Goal: Task Accomplishment & Management: Use online tool/utility

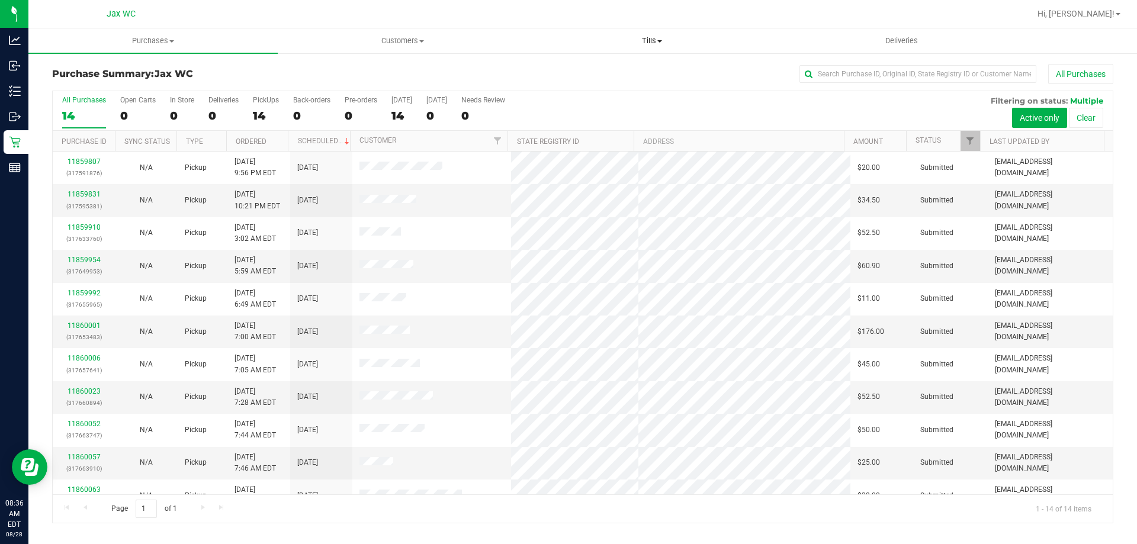
click at [656, 40] on span "Tills" at bounding box center [651, 41] width 248 height 11
click at [627, 72] on li "Manage tills" at bounding box center [651, 72] width 249 height 14
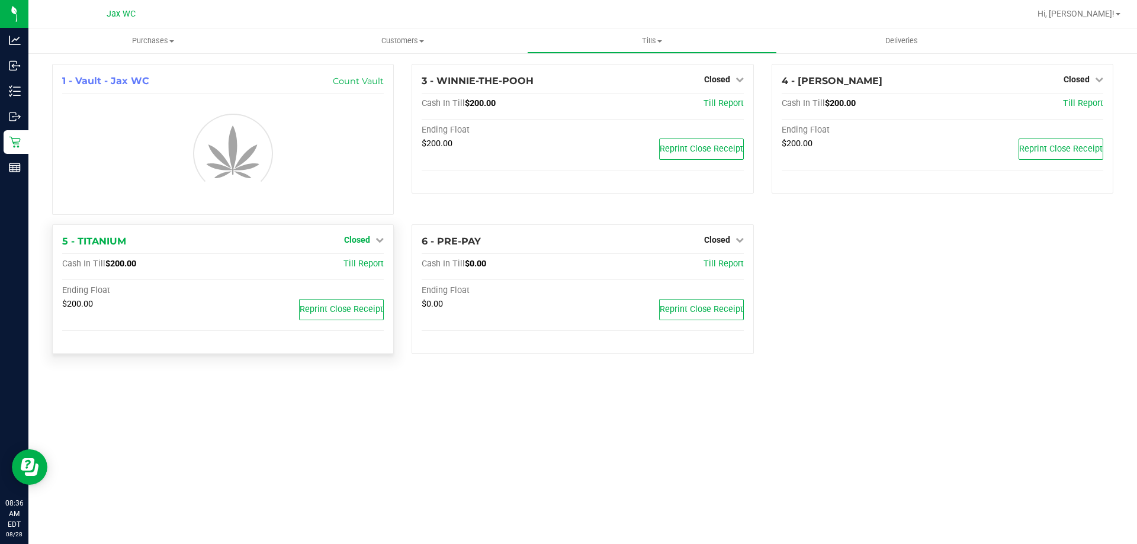
click at [371, 244] on div "1 - Vault - Jax WC Count Vault 3 - WINNIE-THE-POOH Closed Open Till Cash In Til…" at bounding box center [582, 214] width 1079 height 300
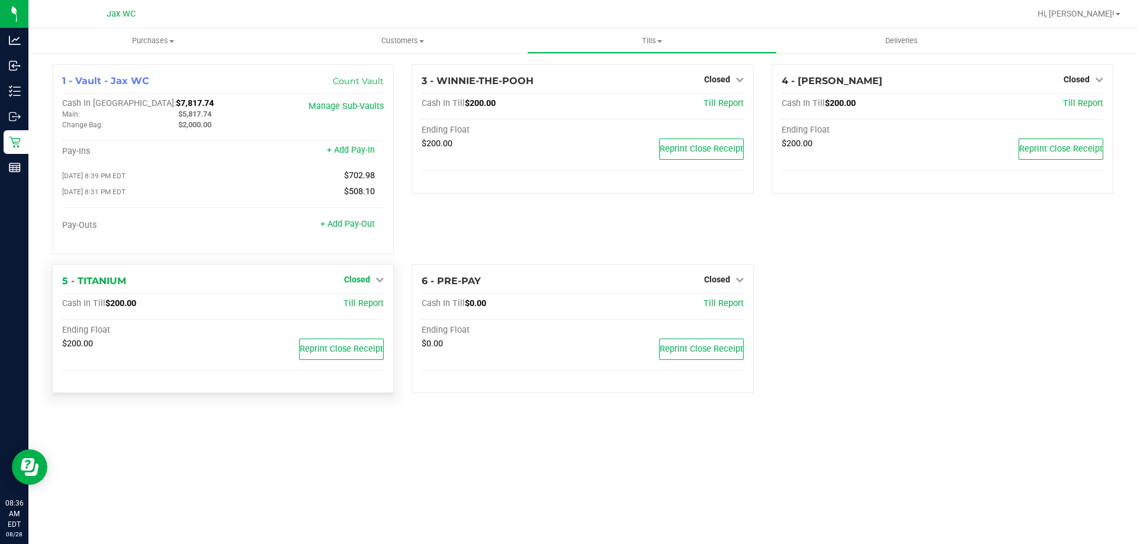
click at [369, 281] on span "Closed" at bounding box center [357, 279] width 26 height 9
click at [370, 307] on link "Open Till" at bounding box center [356, 303] width 31 height 9
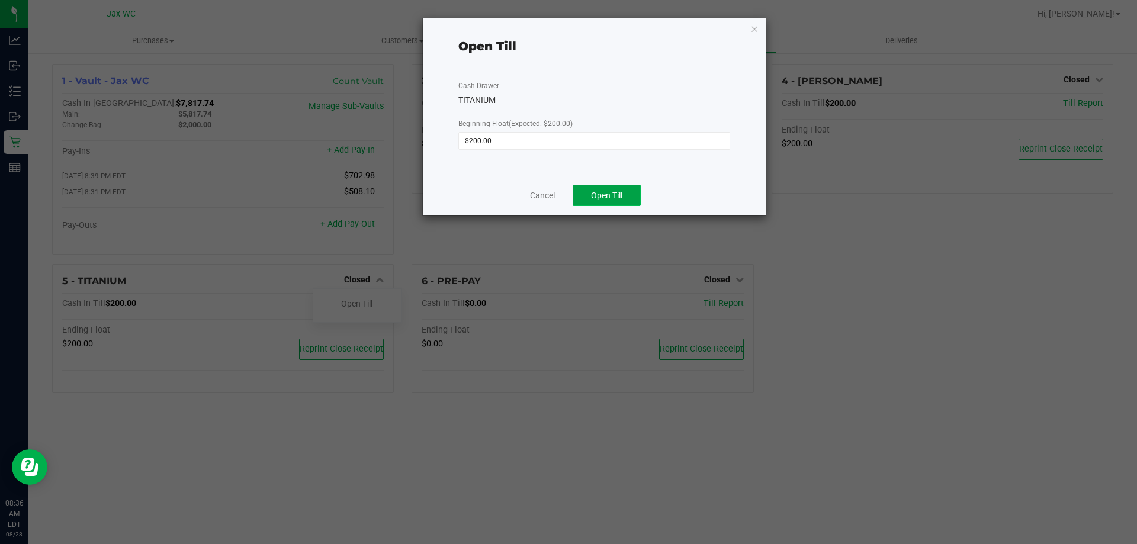
click at [612, 202] on button "Open Till" at bounding box center [606, 195] width 68 height 21
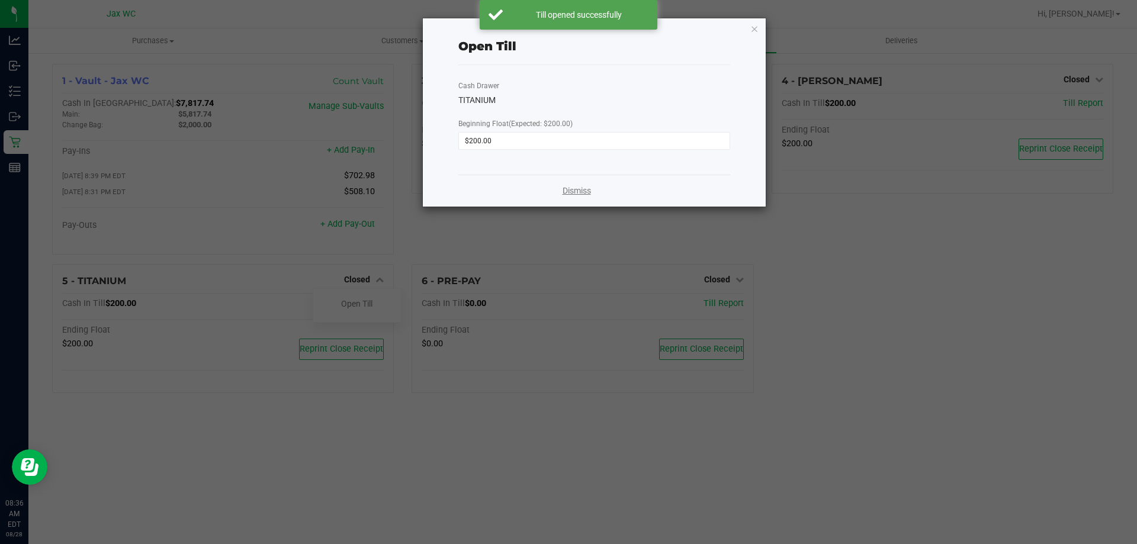
click at [565, 193] on link "Dismiss" at bounding box center [576, 191] width 28 height 12
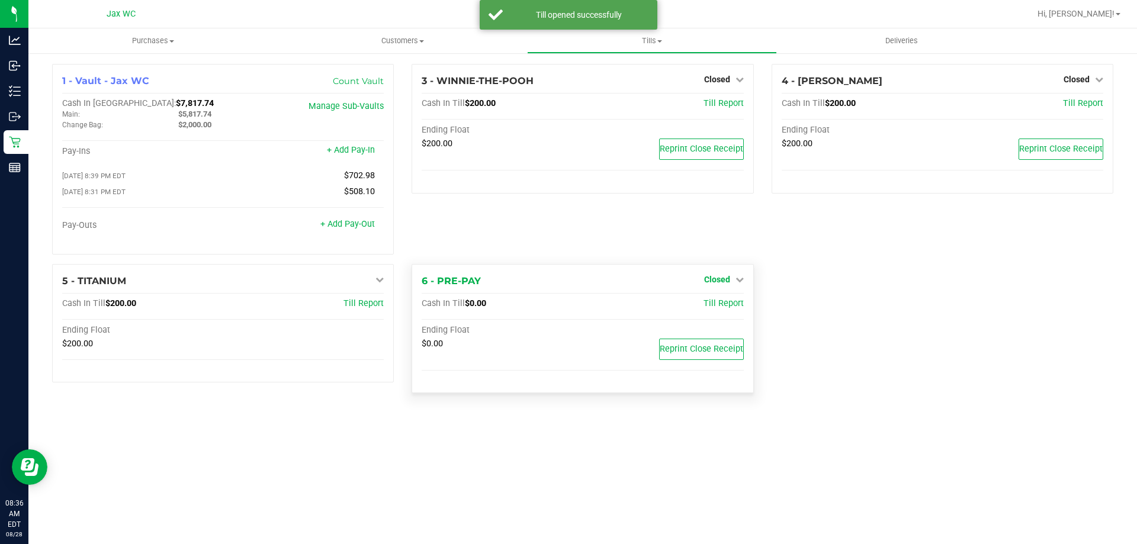
click at [715, 279] on span "Closed" at bounding box center [717, 279] width 26 height 9
click at [714, 308] on link "Open Till" at bounding box center [716, 303] width 31 height 9
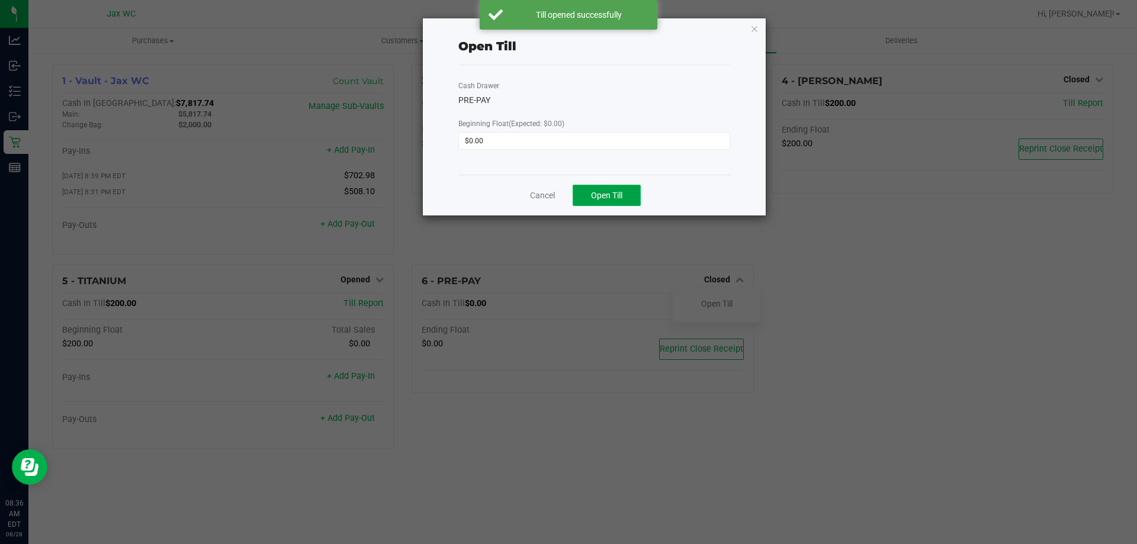
click at [630, 202] on button "Open Till" at bounding box center [606, 195] width 68 height 21
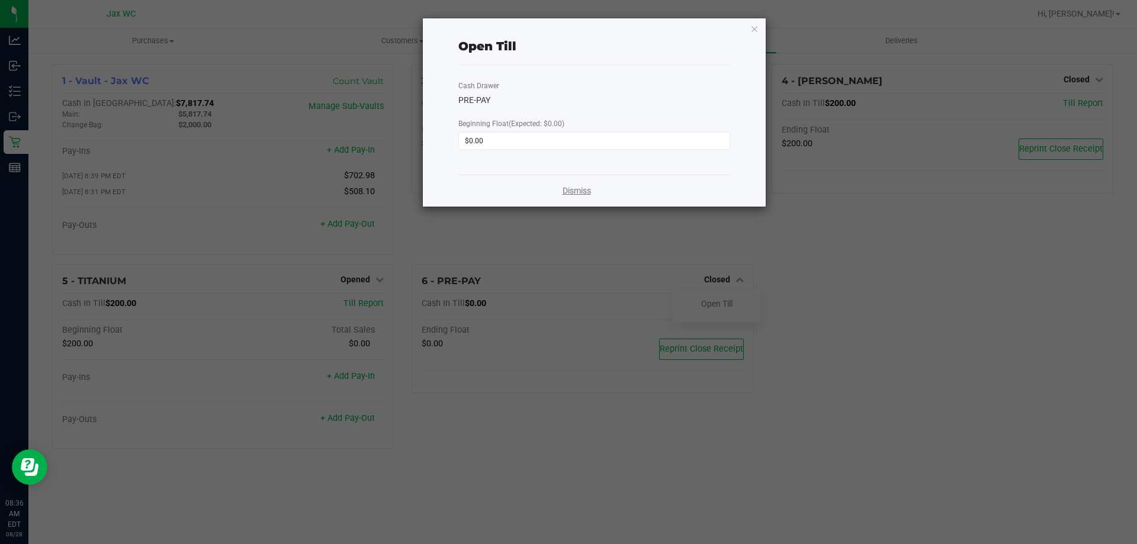
click at [573, 189] on link "Dismiss" at bounding box center [576, 191] width 28 height 12
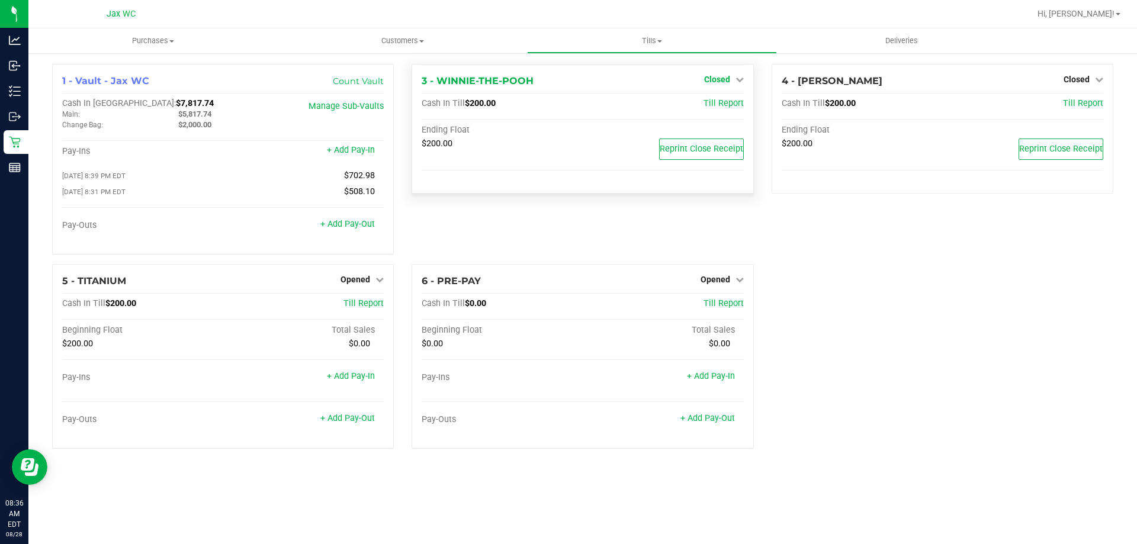
click at [714, 79] on span "Closed" at bounding box center [717, 79] width 26 height 9
click at [713, 105] on link "Open Till" at bounding box center [716, 103] width 31 height 9
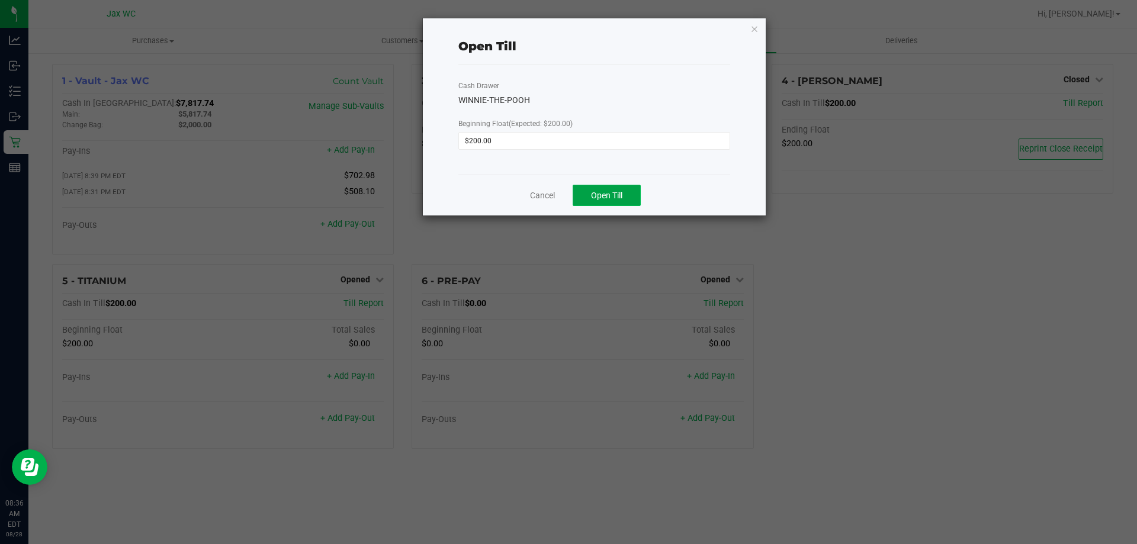
click at [614, 198] on span "Open Till" at bounding box center [606, 195] width 31 height 9
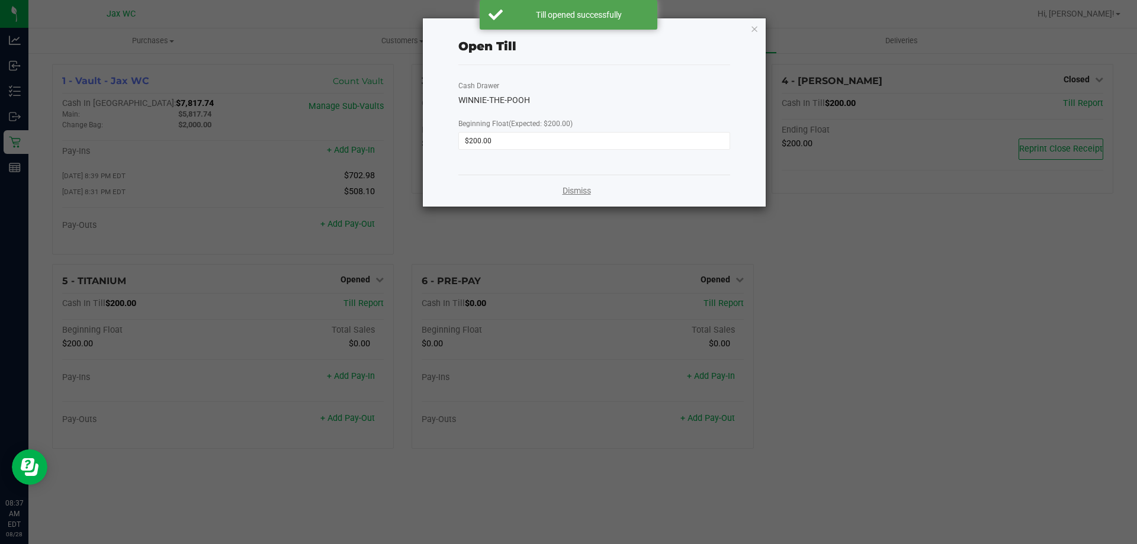
click at [580, 188] on link "Dismiss" at bounding box center [576, 191] width 28 height 12
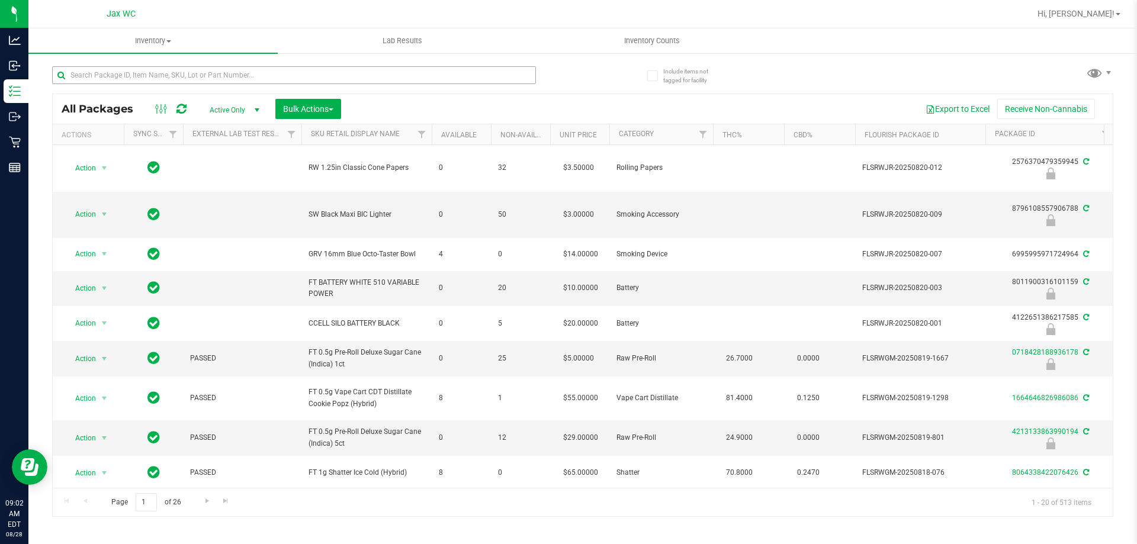
click at [139, 67] on div at bounding box center [317, 75] width 530 height 38
click at [139, 74] on input "text" at bounding box center [294, 75] width 484 height 18
type input "2889936243520756"
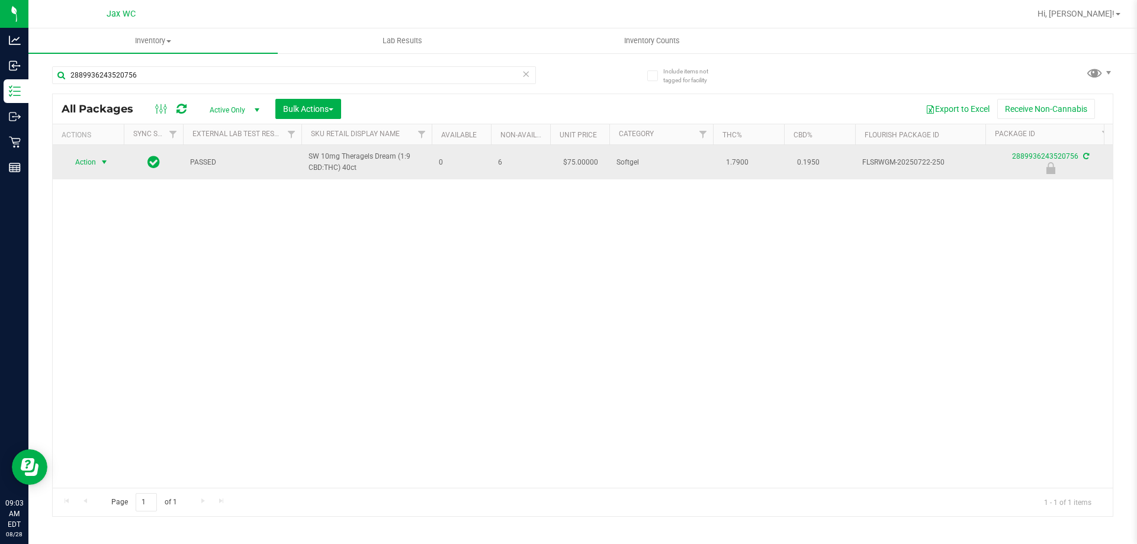
click at [104, 163] on span "select" at bounding box center [103, 161] width 9 height 9
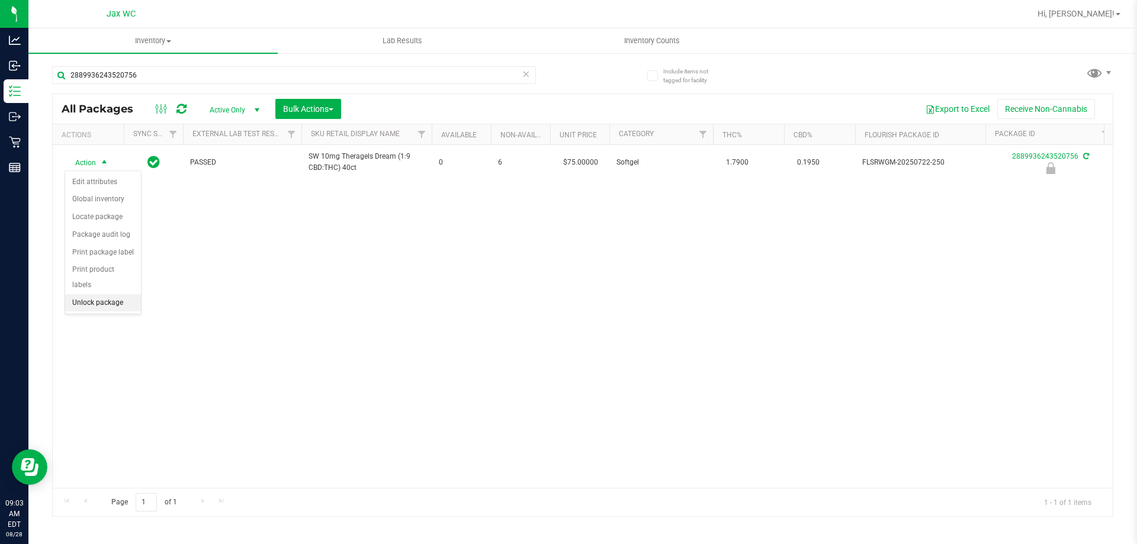
click at [115, 294] on li "Unlock package" at bounding box center [103, 303] width 76 height 18
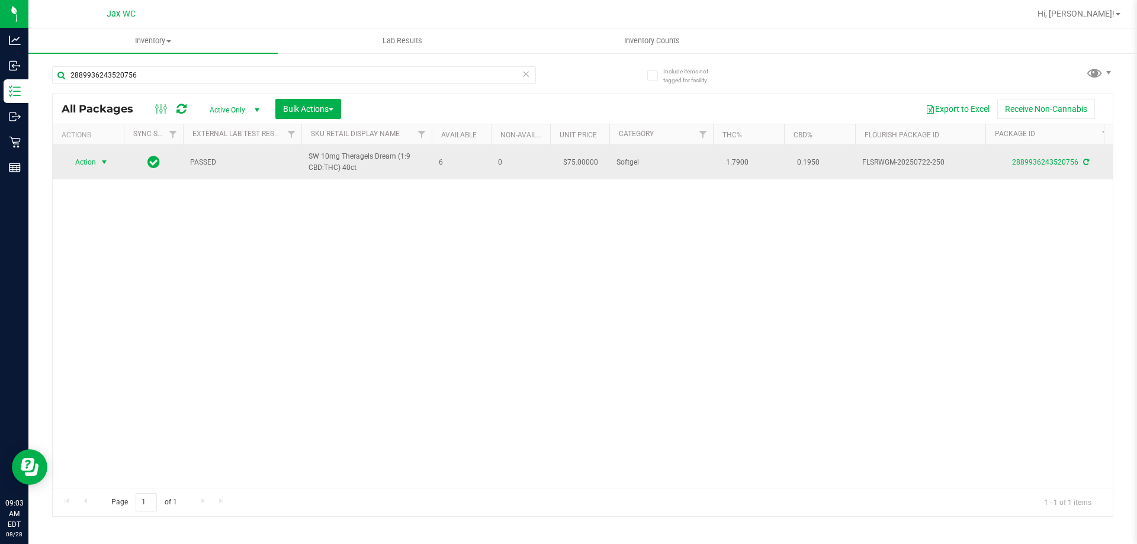
click at [92, 167] on span "Action" at bounding box center [81, 162] width 32 height 17
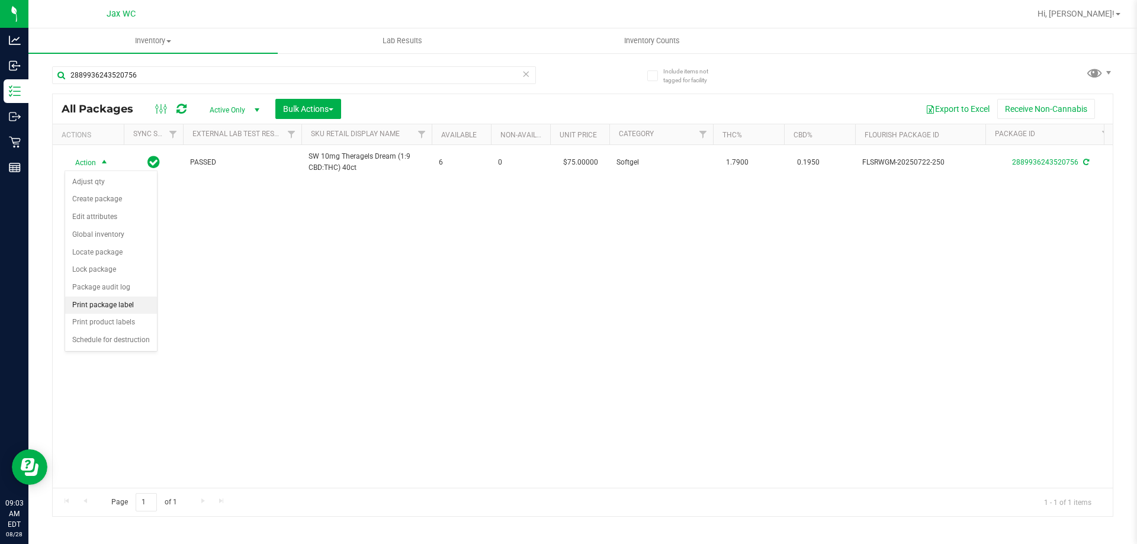
click at [110, 304] on li "Print package label" at bounding box center [111, 306] width 92 height 18
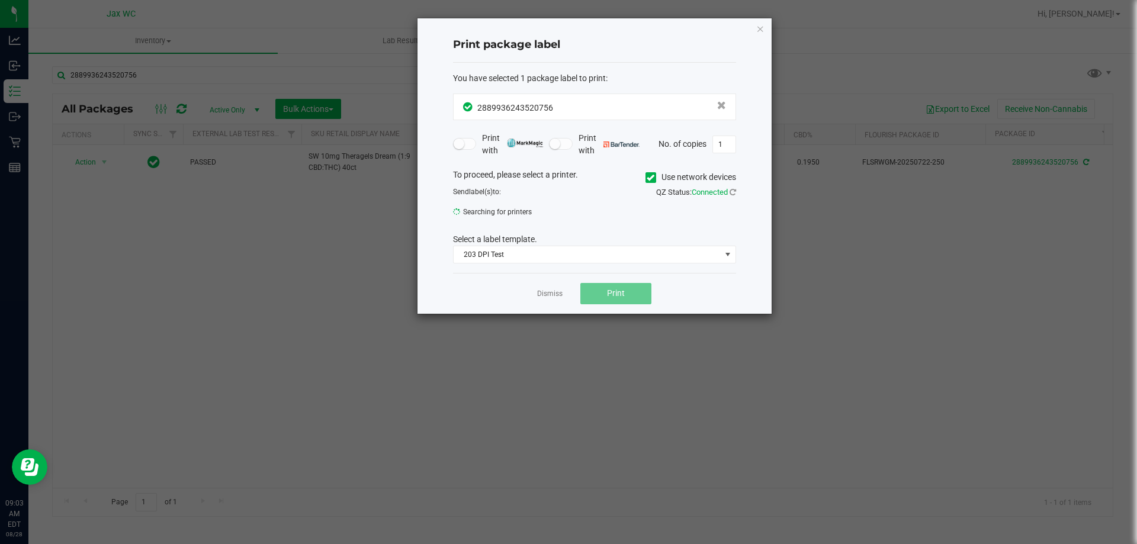
click at [487, 263] on div "You have selected 1 package label to print : 2889936243520756 Print with Print …" at bounding box center [594, 168] width 283 height 210
click at [510, 217] on span "ZEBRA-[PERSON_NAME]" at bounding box center [586, 215] width 267 height 17
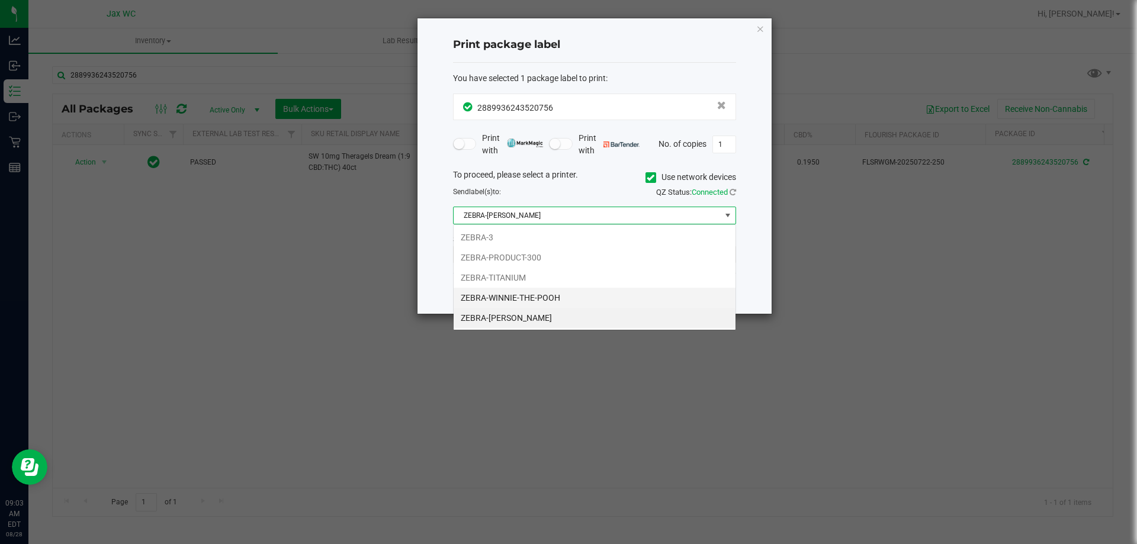
scroll to position [18, 283]
click at [424, 293] on div "Print package label You have selected 1 package label to print : 28899362435207…" at bounding box center [594, 165] width 354 height 295
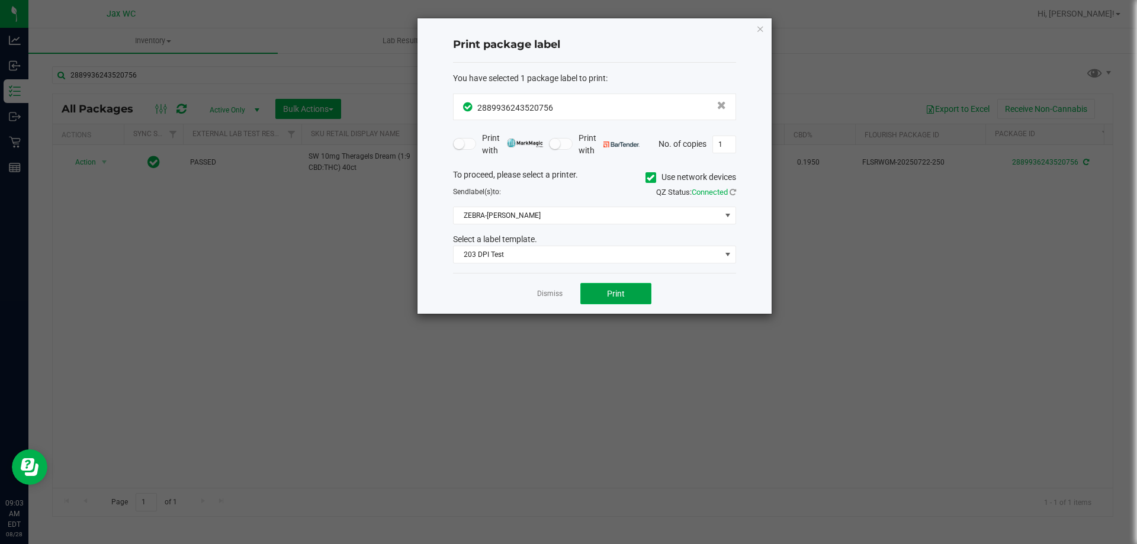
click at [642, 295] on button "Print" at bounding box center [615, 293] width 71 height 21
